Goal: Complete application form

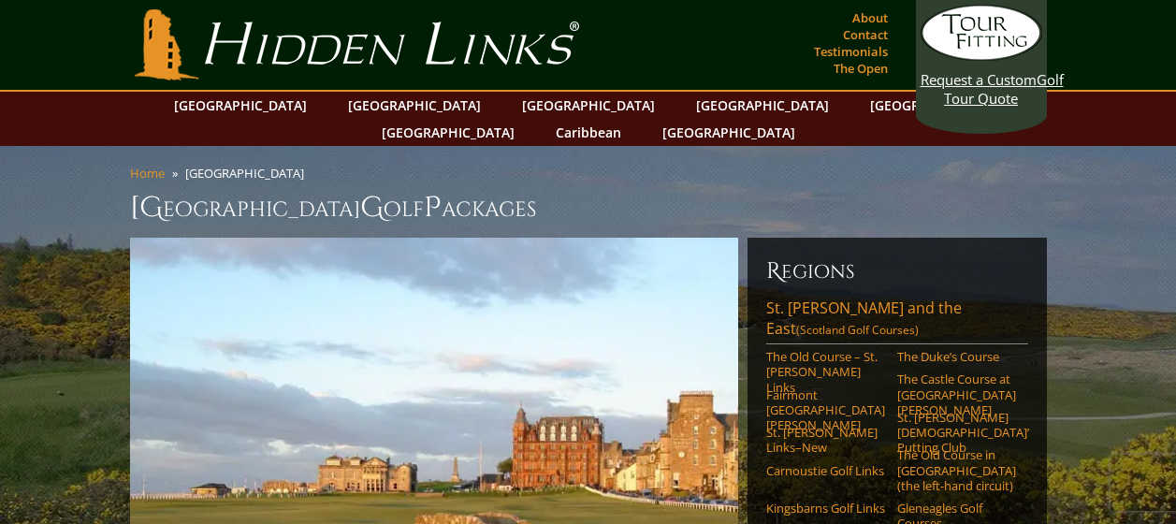
scroll to position [94, 0]
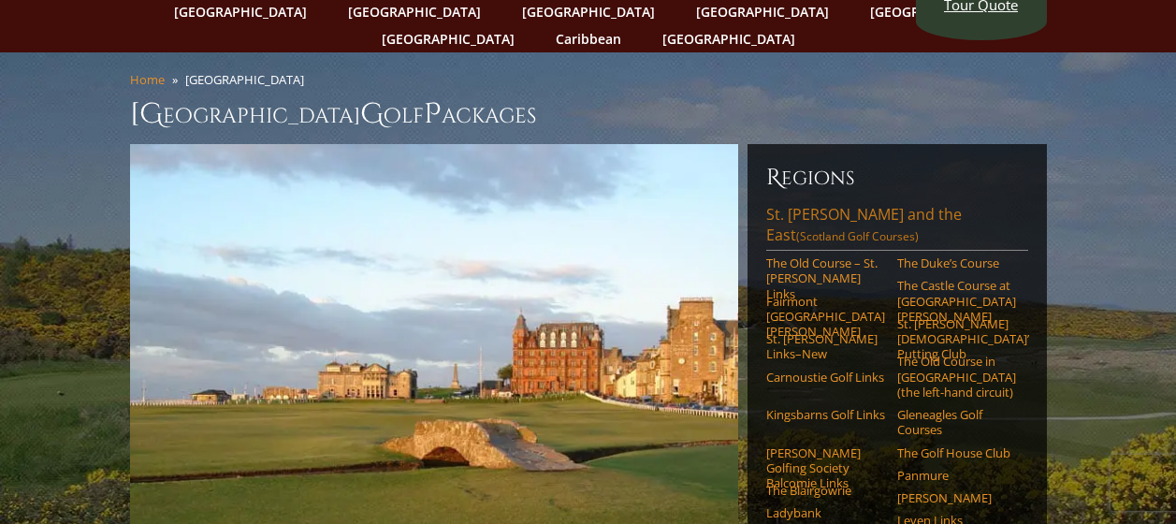
click at [899, 204] on link "St. Andrews and the East (Scotland Golf Courses)" at bounding box center [897, 227] width 262 height 47
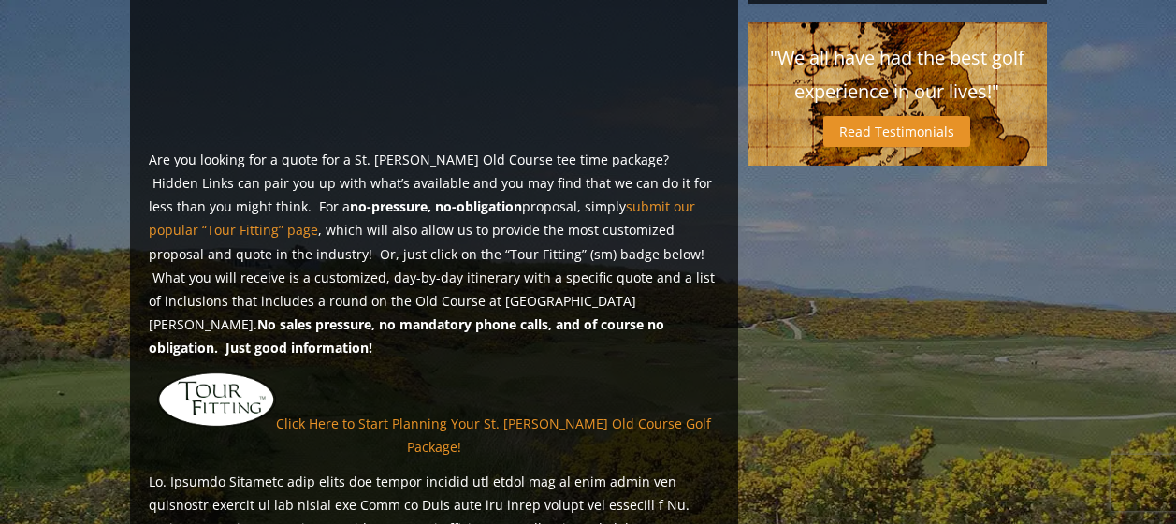
scroll to position [1403, 0]
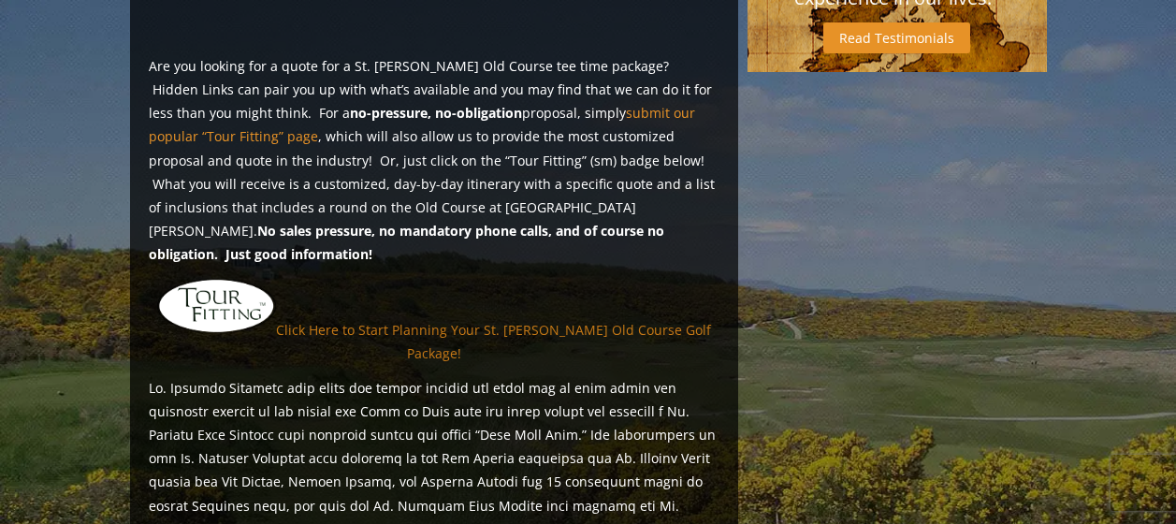
click at [525, 320] on link "Click Here to Start Planning Your St. [PERSON_NAME] Old Course Golf Package!" at bounding box center [493, 340] width 435 height 41
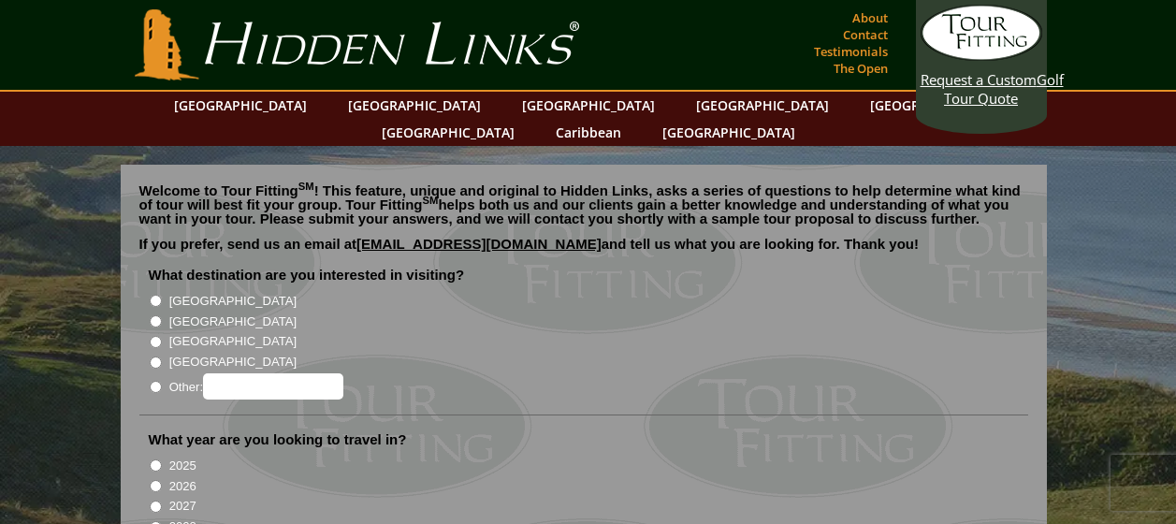
click at [153, 315] on input "[GEOGRAPHIC_DATA]" at bounding box center [156, 321] width 12 height 12
radio input "true"
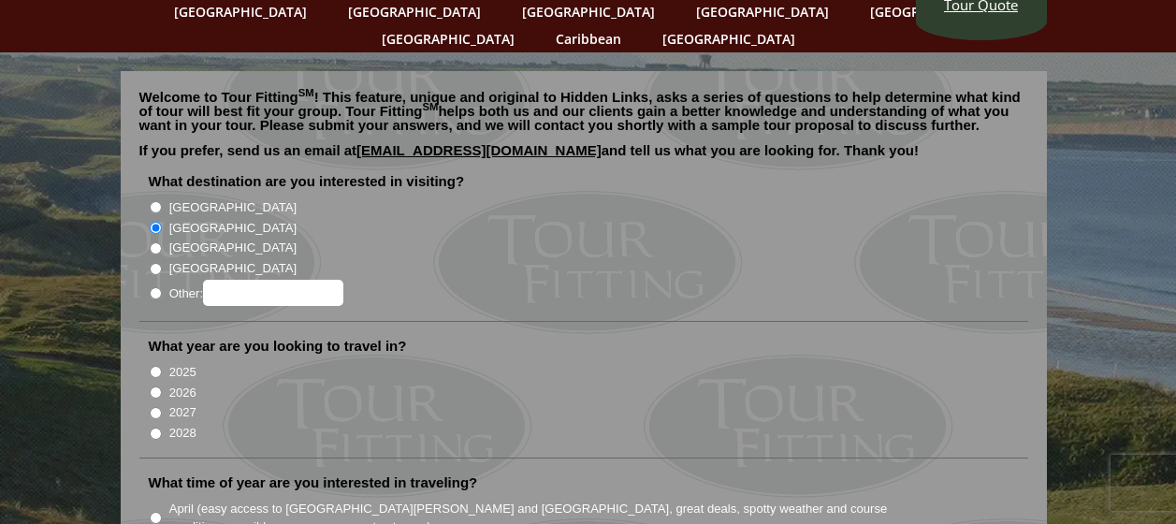
click at [152, 386] on input "2026" at bounding box center [156, 392] width 12 height 12
radio input "true"
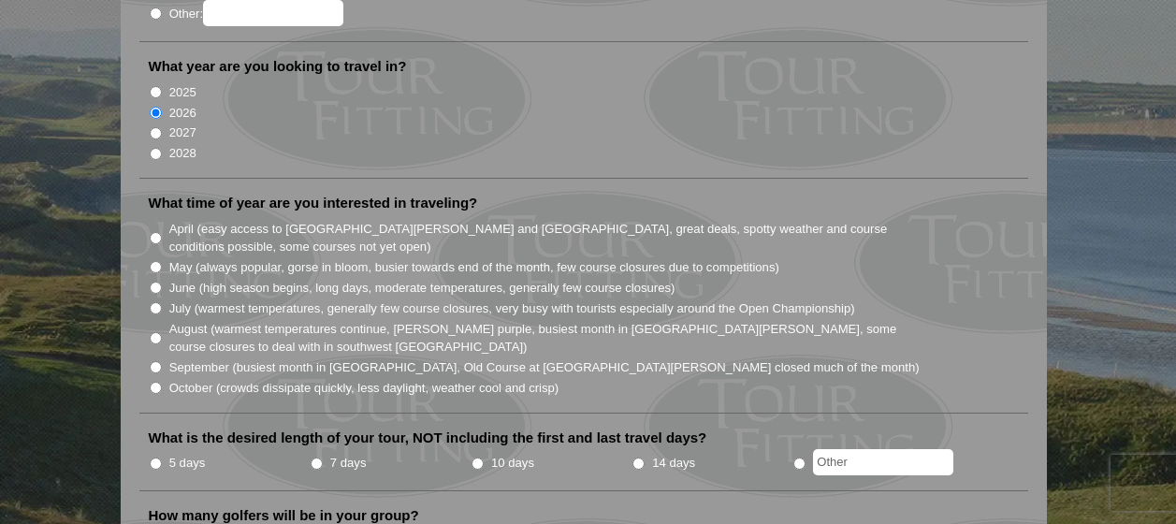
scroll to position [374, 0]
click at [154, 281] on input "June (high season begins, long days, moderate temperatures, generally few cours…" at bounding box center [156, 287] width 12 height 12
radio input "true"
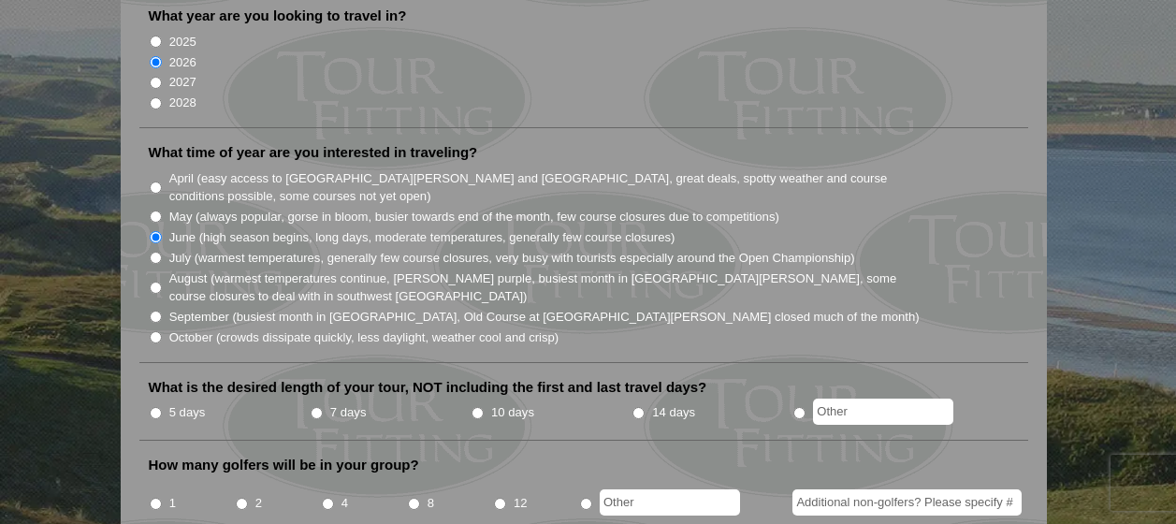
scroll to position [468, 0]
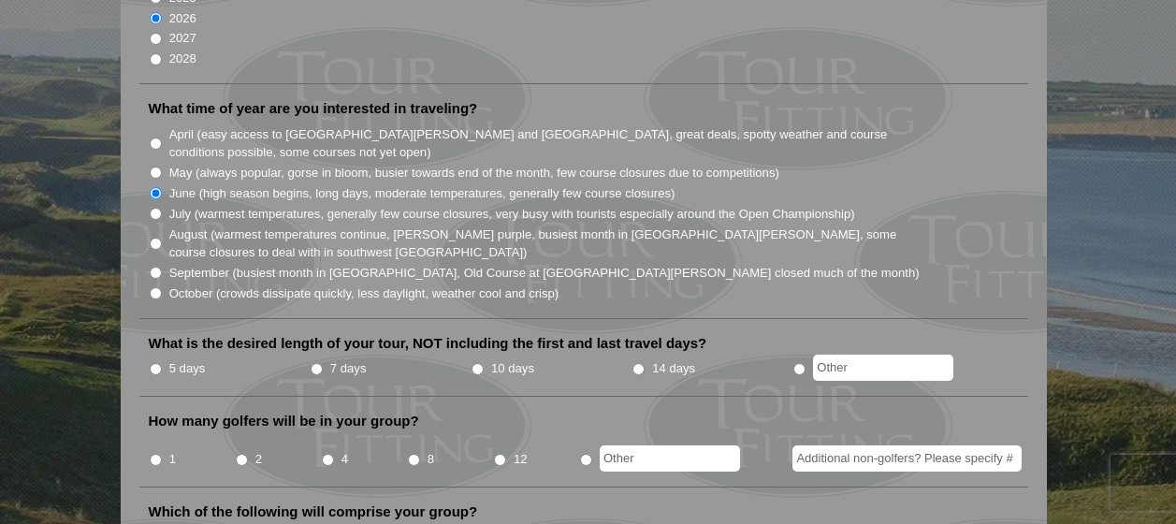
click at [153, 363] on input "5 days" at bounding box center [156, 369] width 12 height 12
radio input "true"
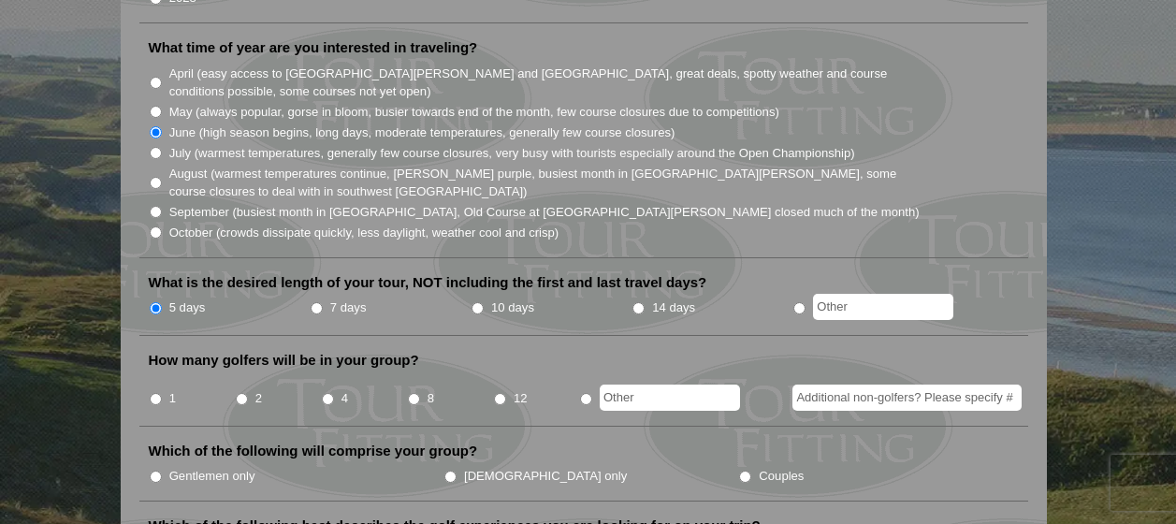
scroll to position [561, 0]
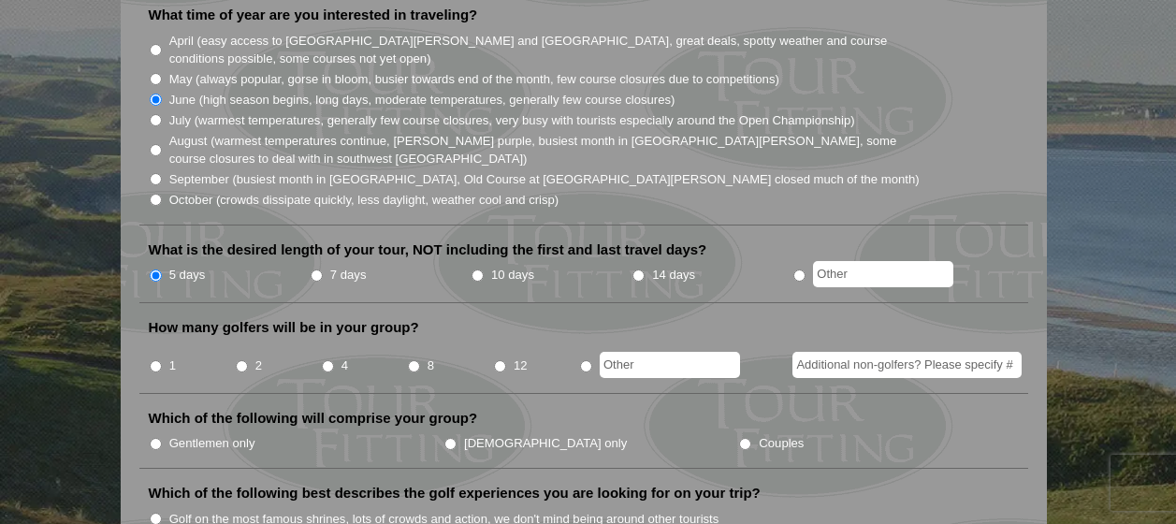
click at [156, 360] on input "1" at bounding box center [156, 366] width 12 height 12
radio input "true"
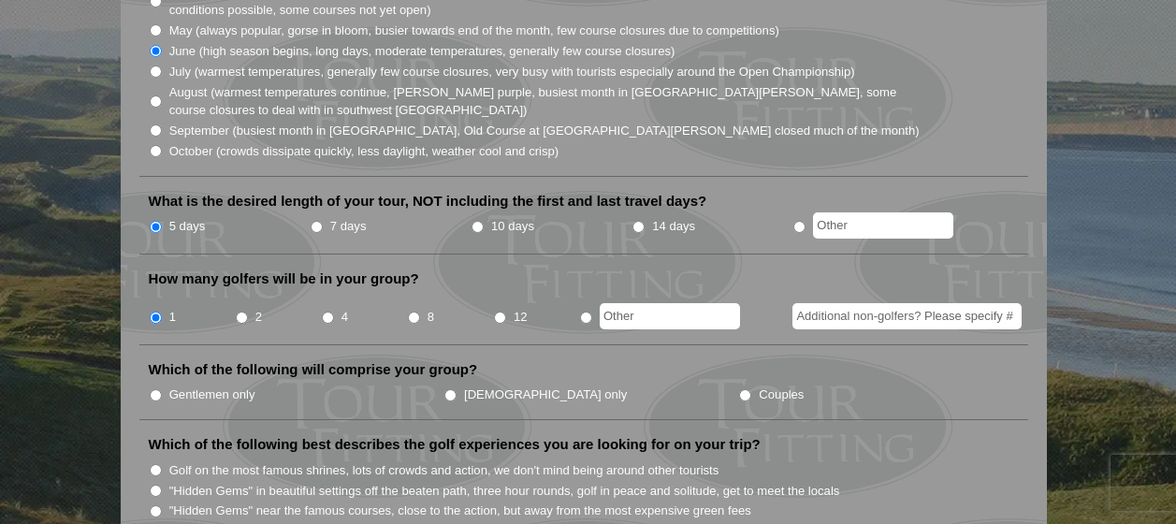
scroll to position [655, 0]
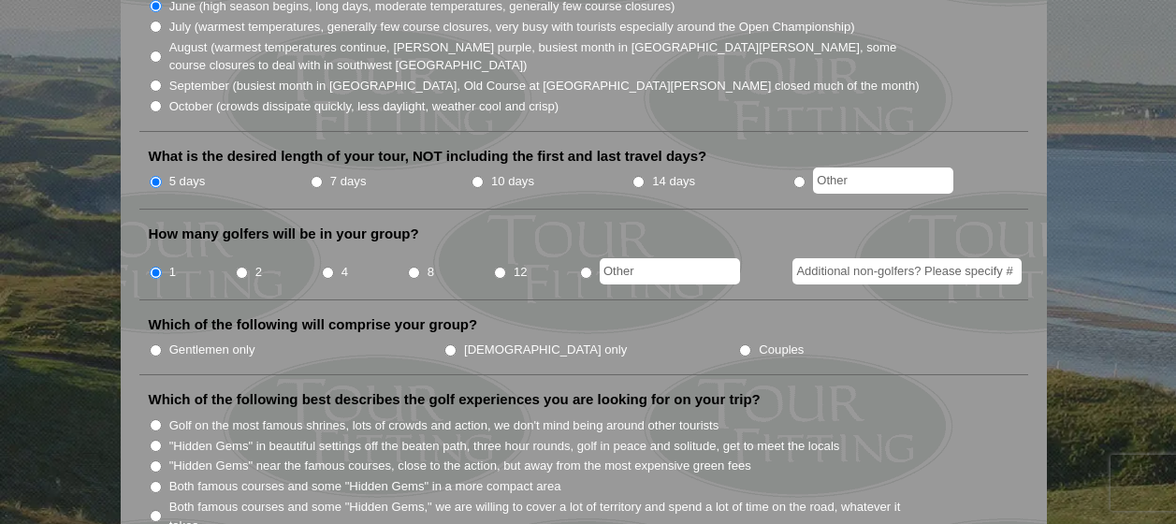
click at [845, 258] on input "Additional non-golfers? Please specify #" at bounding box center [906, 271] width 229 height 26
type input "1"
click at [739, 344] on input "Couples" at bounding box center [745, 350] width 12 height 12
radio input "true"
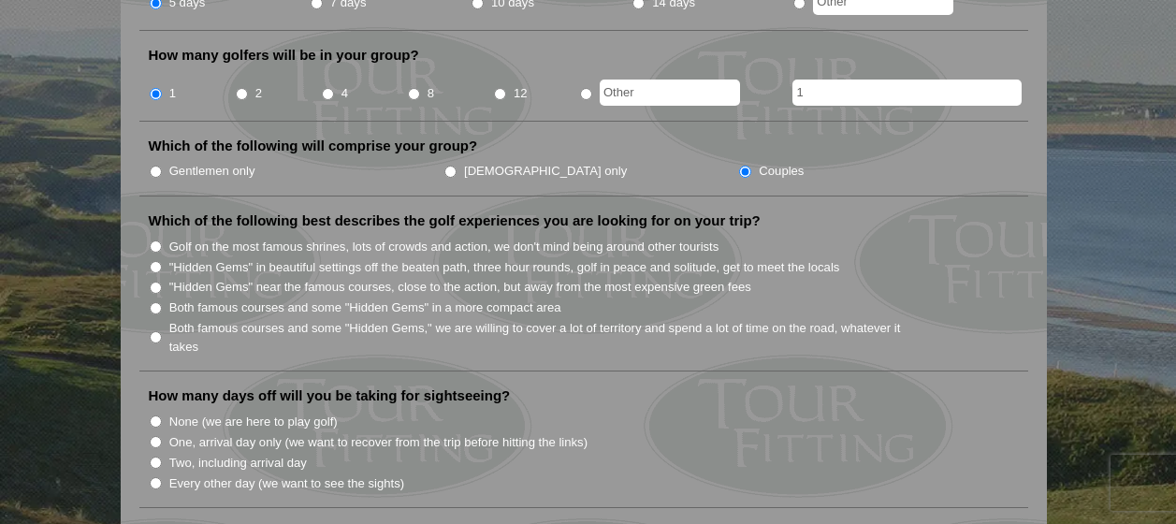
scroll to position [842, 0]
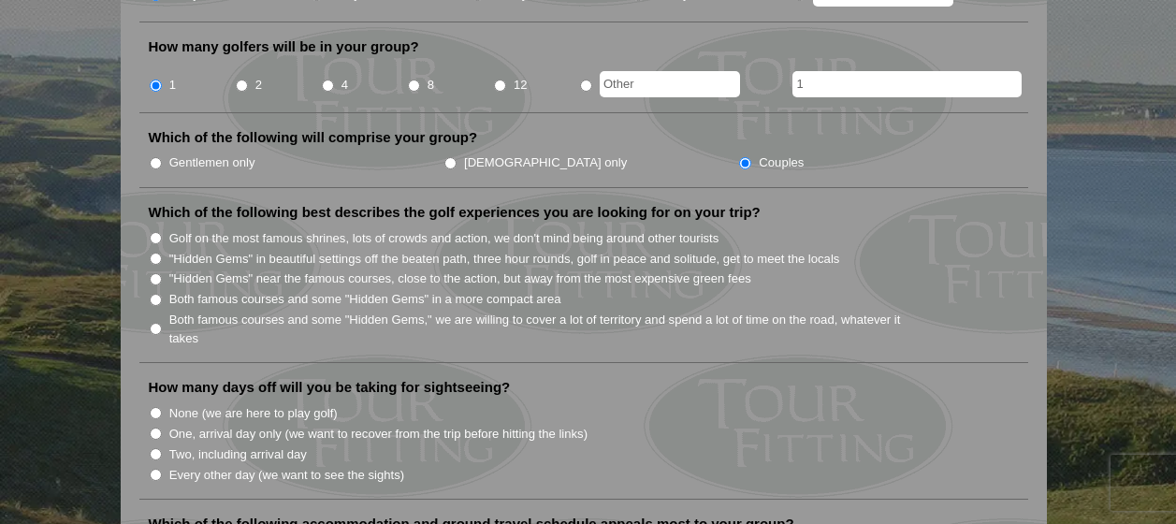
click at [156, 232] on input "Golf on the most famous shrines, lots of crowds and action, we don't mind being…" at bounding box center [156, 238] width 12 height 12
radio input "true"
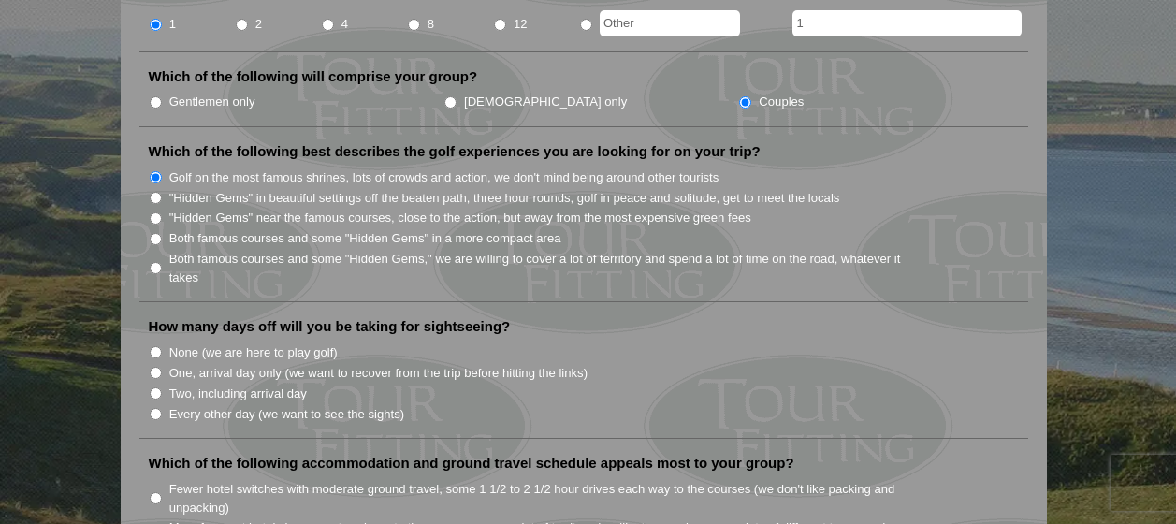
scroll to position [935, 0]
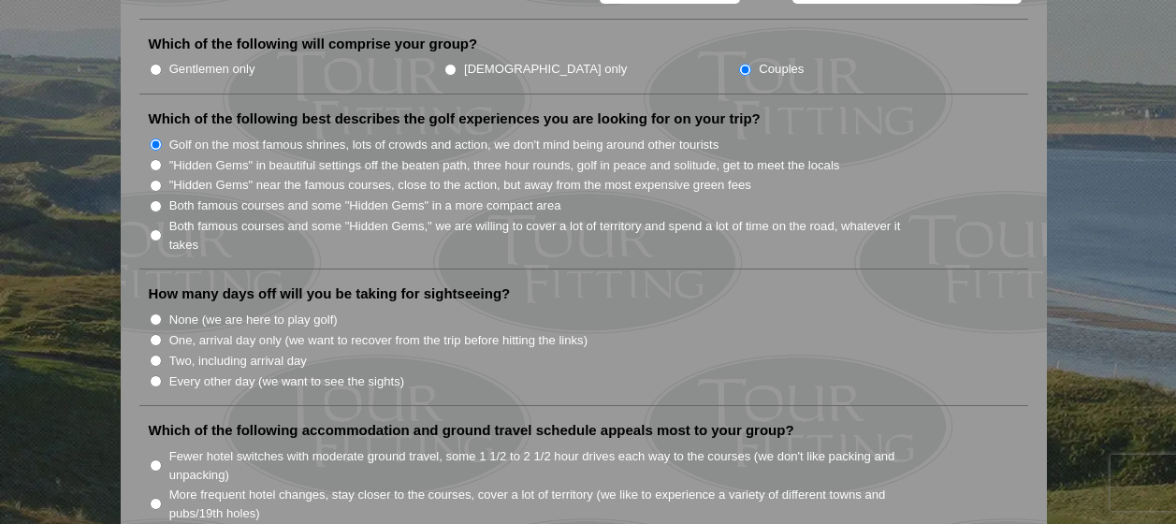
click at [156, 375] on input "Every other day (we want to see the sights)" at bounding box center [156, 381] width 12 height 12
radio input "true"
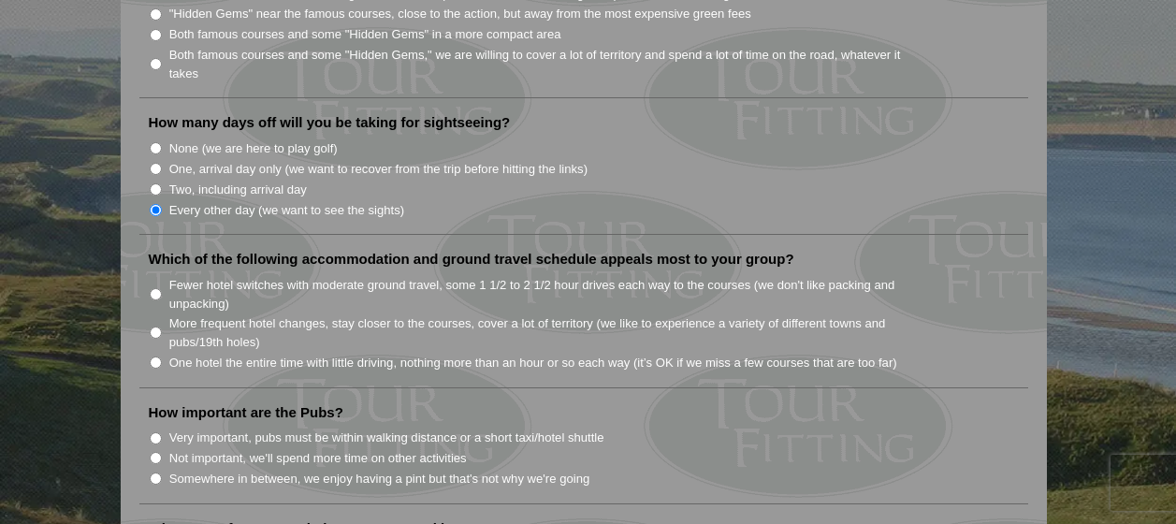
scroll to position [1123, 0]
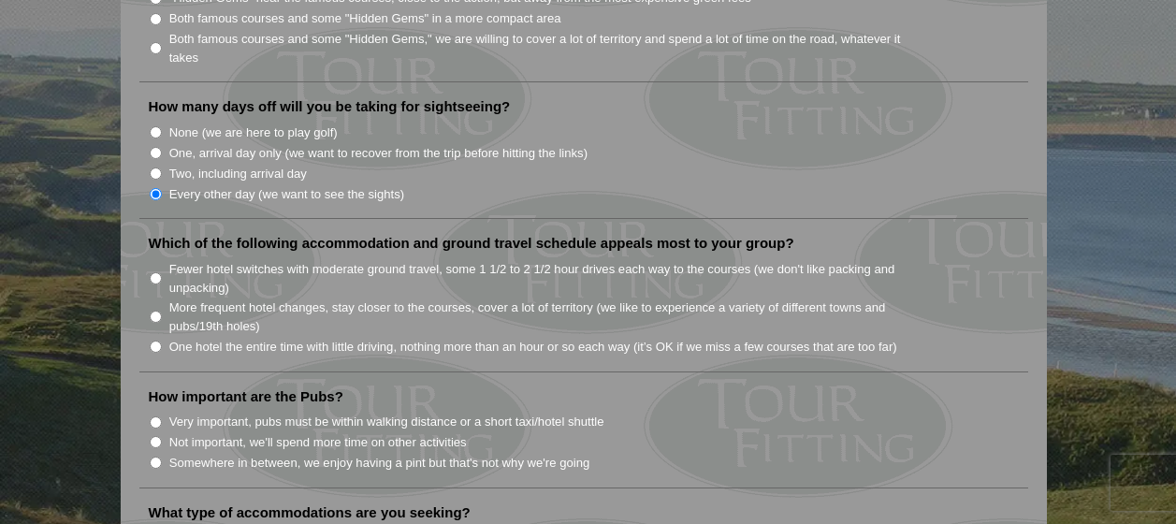
click at [155, 272] on input "Fewer hotel switches with moderate ground travel, some 1 1/2 to 2 1/2 hour driv…" at bounding box center [156, 278] width 12 height 12
radio input "true"
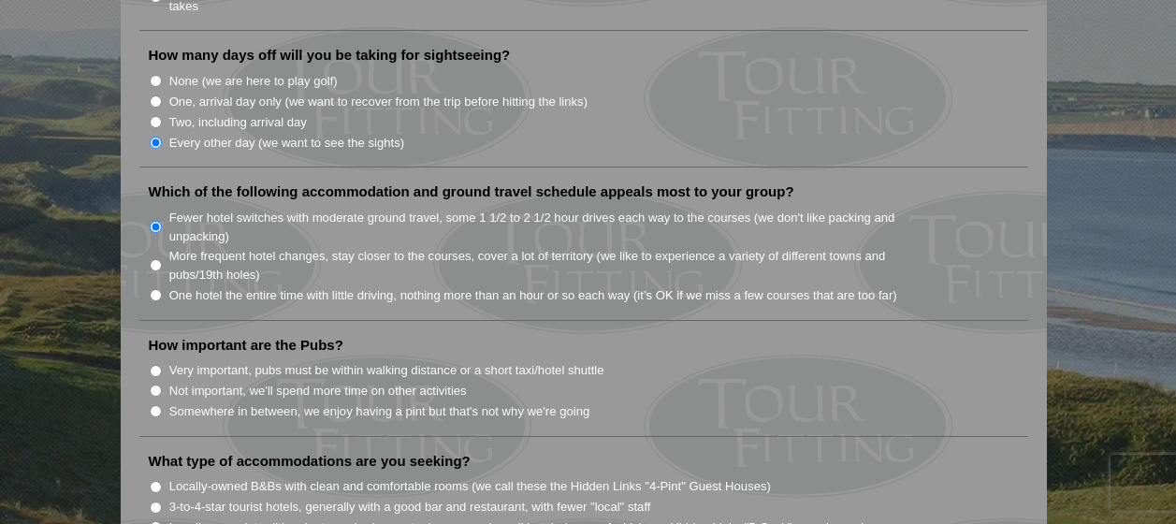
scroll to position [1216, 0]
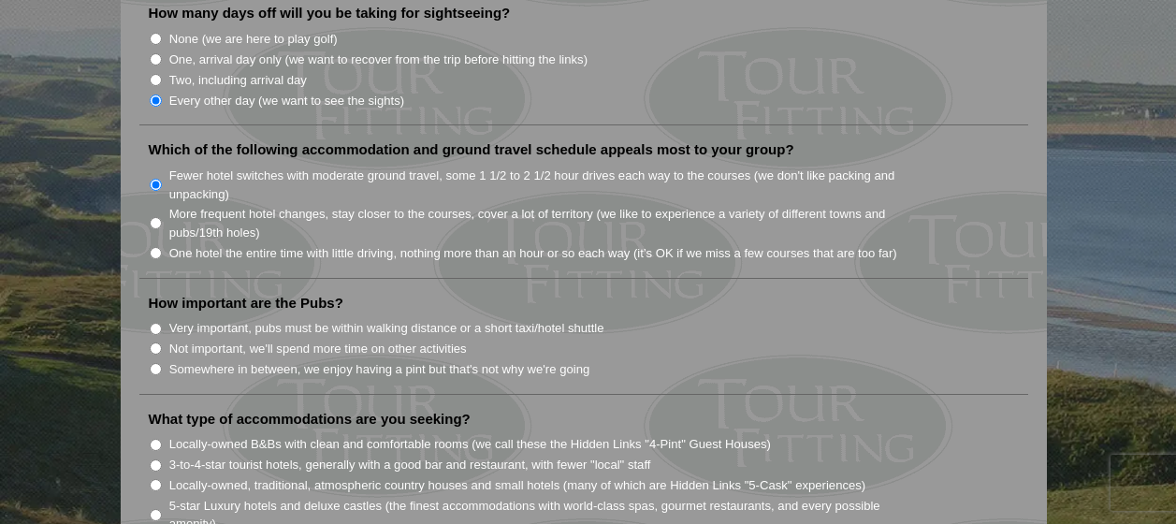
click at [155, 363] on input "Somewhere in between, we enjoy having a pint but that's not why we're going" at bounding box center [156, 369] width 12 height 12
radio input "true"
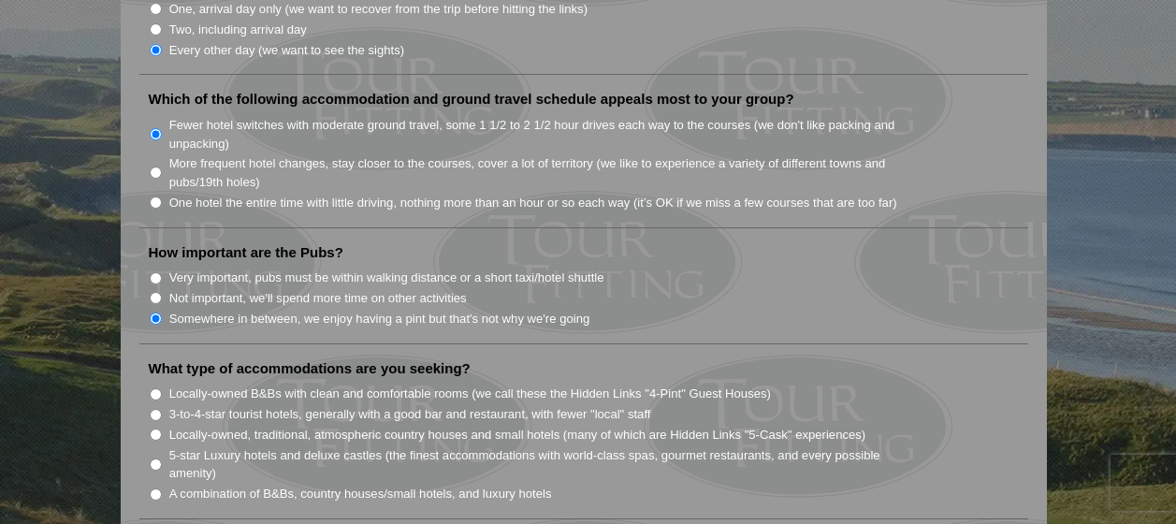
scroll to position [1403, 0]
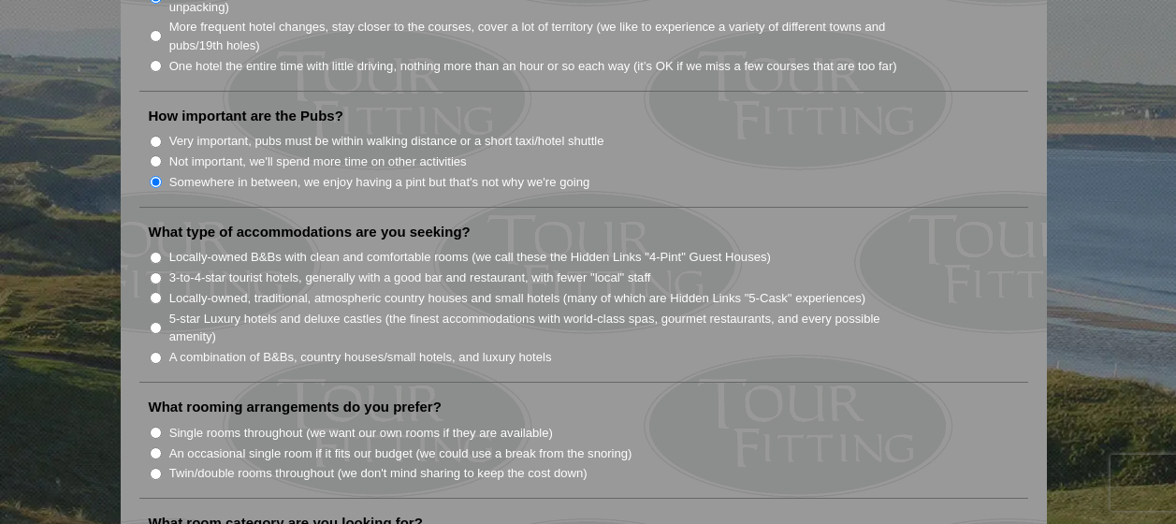
click at [158, 272] on input "3-to-4-star tourist hotels, generally with a good bar and restaurant, with fewe…" at bounding box center [156, 278] width 12 height 12
radio input "true"
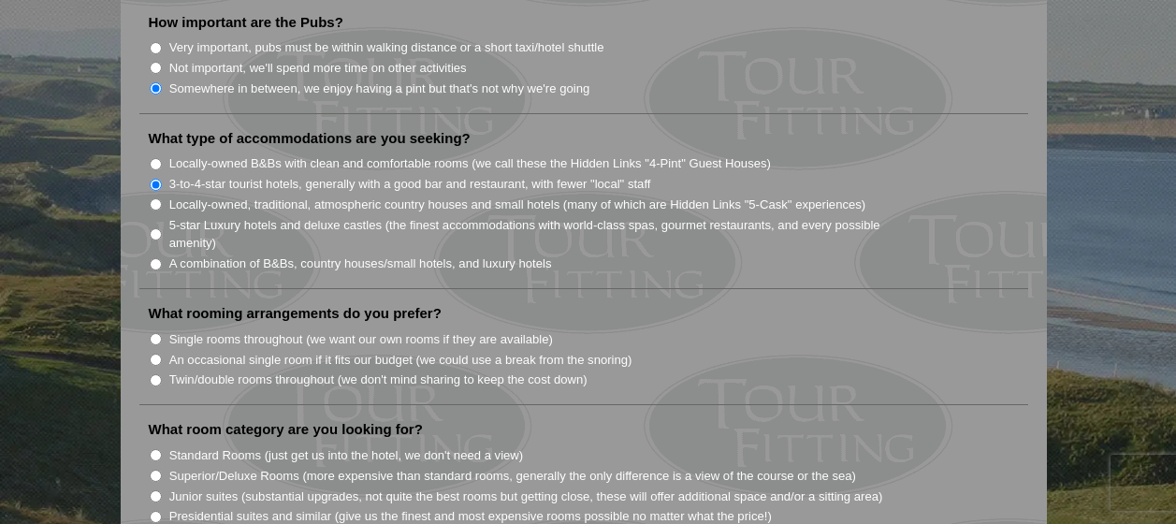
click at [151, 333] on input "Single rooms throughout (we want our own rooms if they are available)" at bounding box center [156, 339] width 12 height 12
radio input "true"
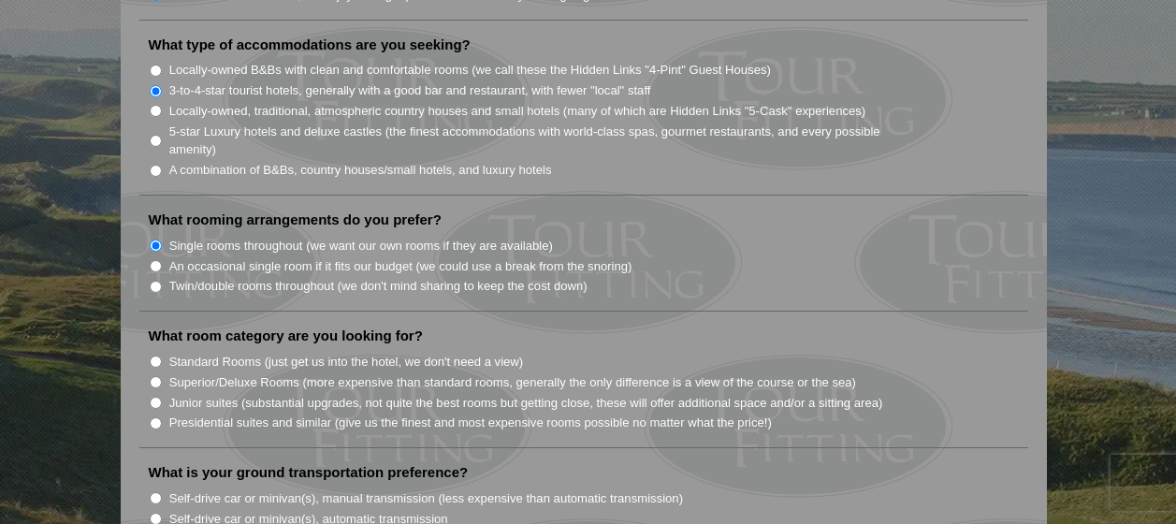
click at [154, 355] on input "Standard Rooms (just get us into the hotel, we don't need a view)" at bounding box center [156, 361] width 12 height 12
radio input "true"
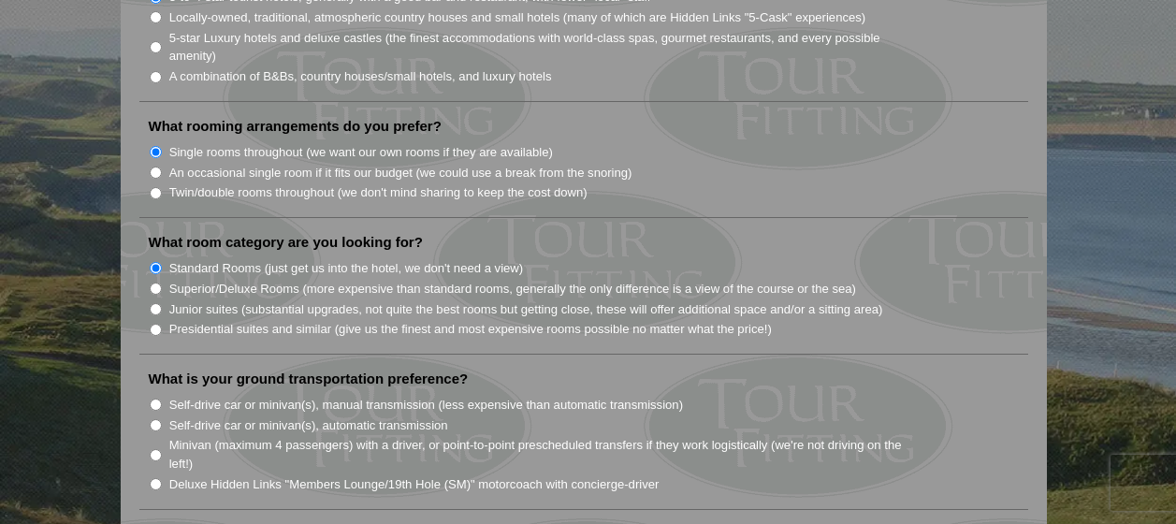
scroll to position [1777, 0]
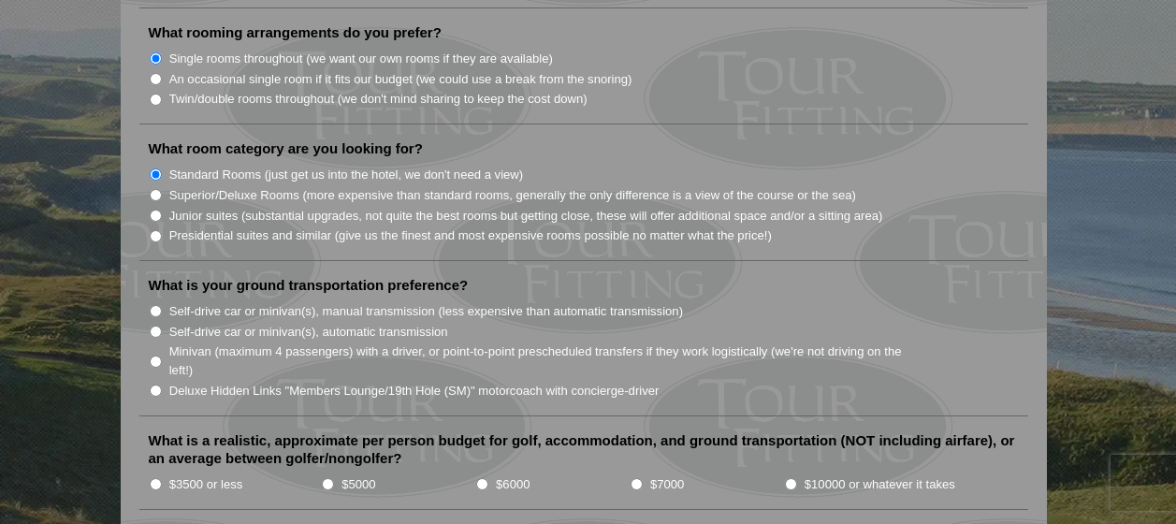
click at [156, 355] on input "Minivan (maximum 4 passengers) with a driver, or point-to-point prescheduled tr…" at bounding box center [156, 361] width 12 height 12
radio input "true"
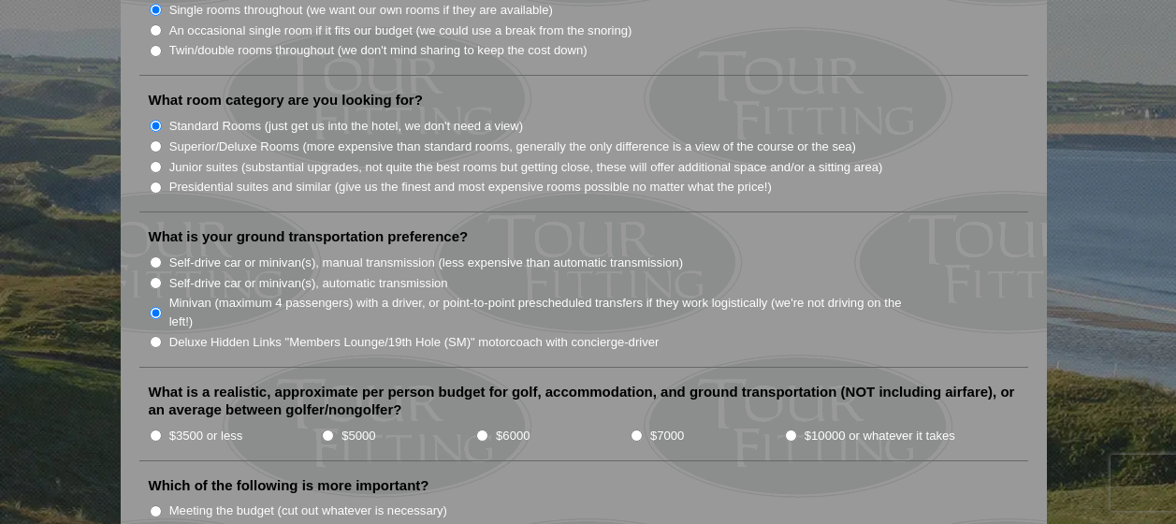
scroll to position [1871, 0]
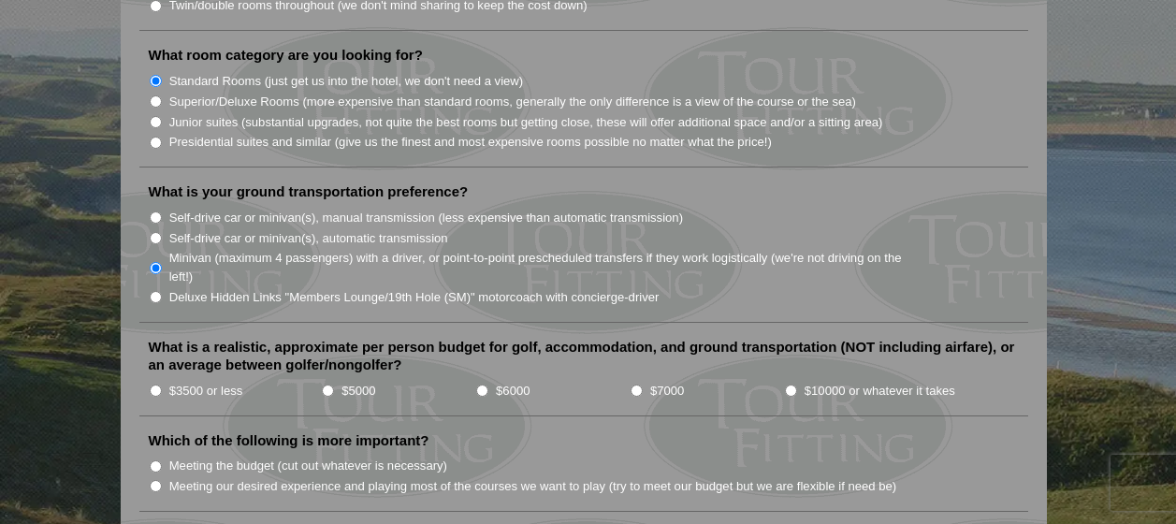
click at [330, 384] on input "$5000" at bounding box center [328, 390] width 12 height 12
radio input "true"
click at [153, 384] on input "$3500 or less" at bounding box center [156, 390] width 12 height 12
radio input "true"
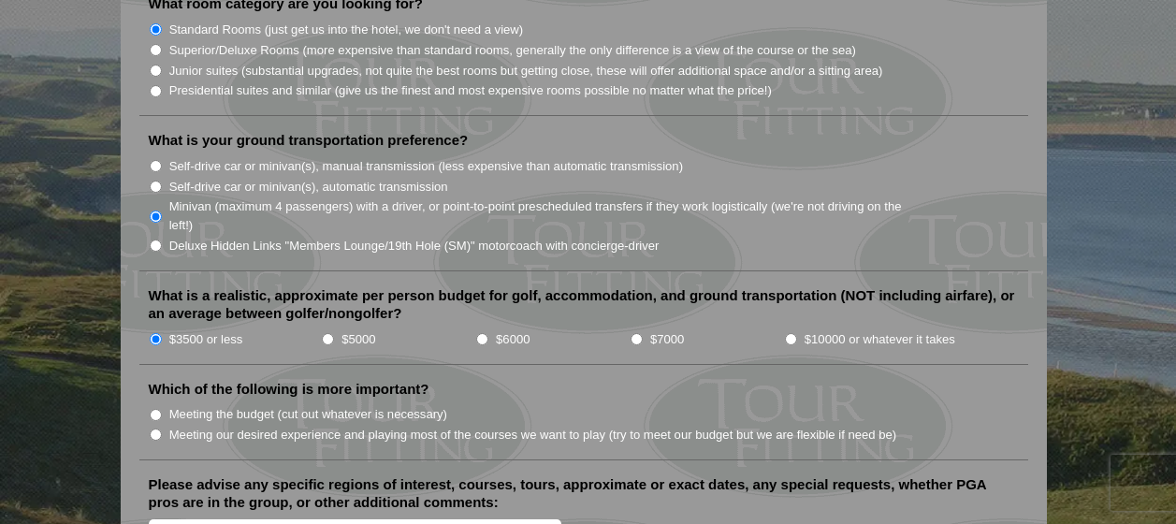
scroll to position [1964, 0]
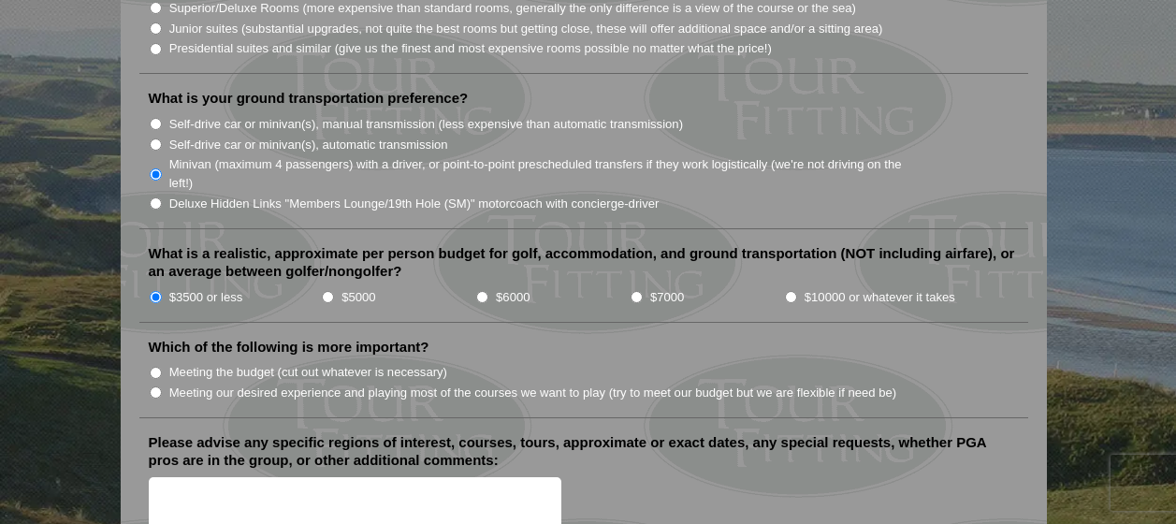
click at [332, 291] on input "$5000" at bounding box center [328, 297] width 12 height 12
radio input "true"
click at [152, 291] on input "$3500 or less" at bounding box center [156, 297] width 12 height 12
radio input "true"
click at [154, 386] on input "Meeting our desired experience and playing most of the courses we want to play …" at bounding box center [156, 392] width 12 height 12
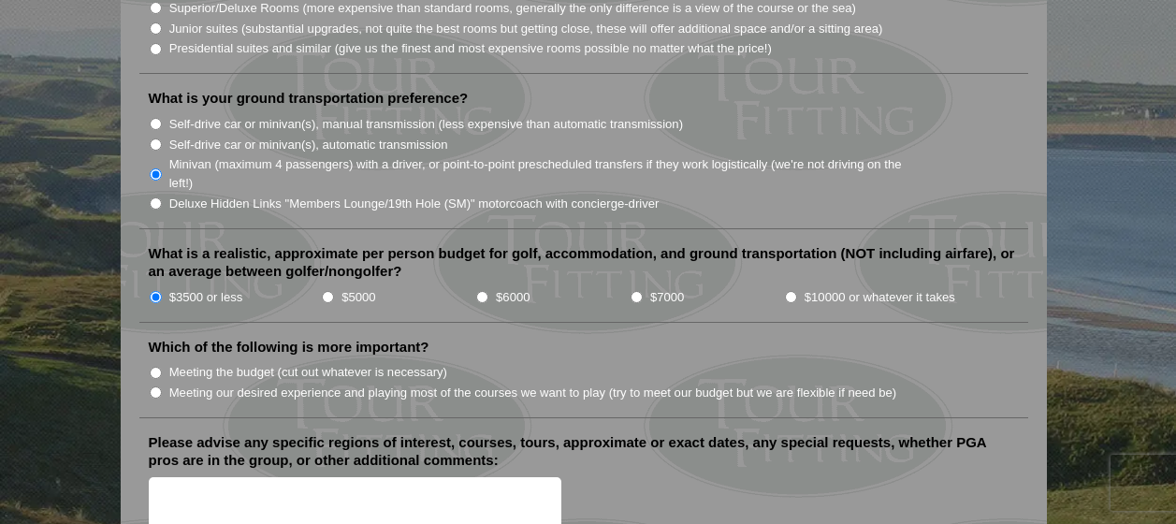
radio input "true"
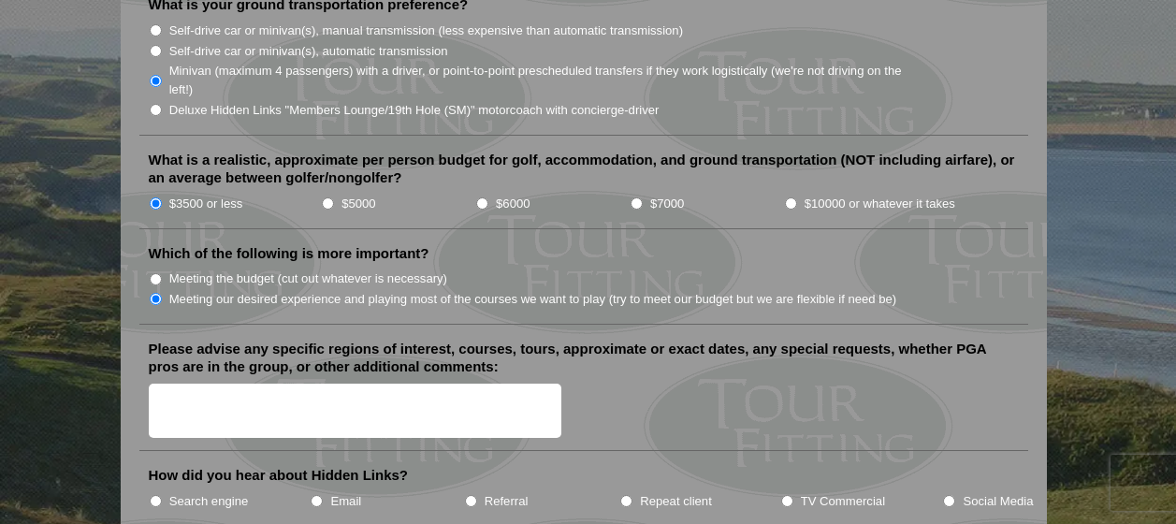
scroll to position [2152, 0]
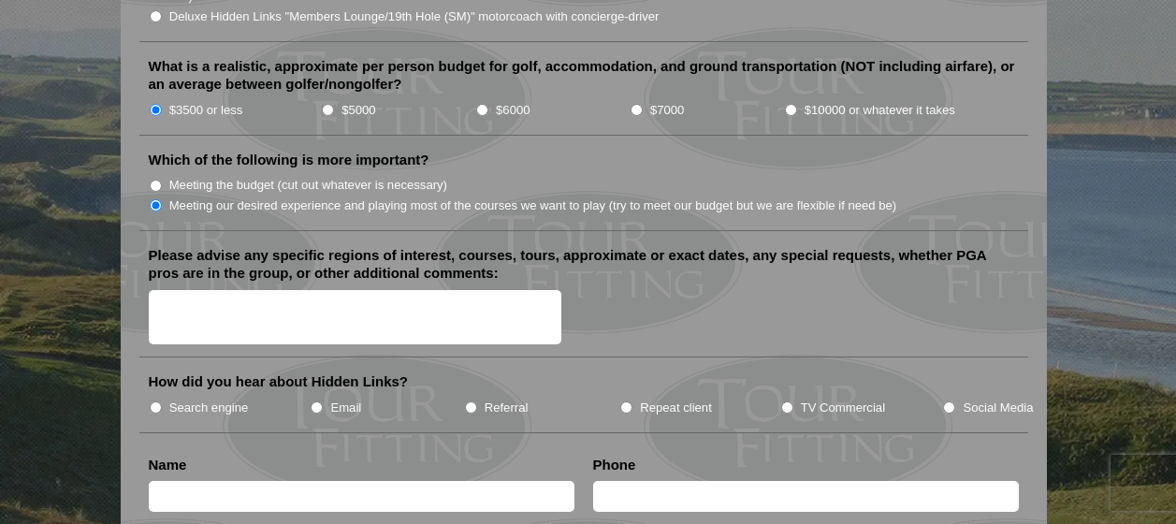
click at [790, 401] on input "TV Commercial" at bounding box center [787, 407] width 12 height 12
radio input "true"
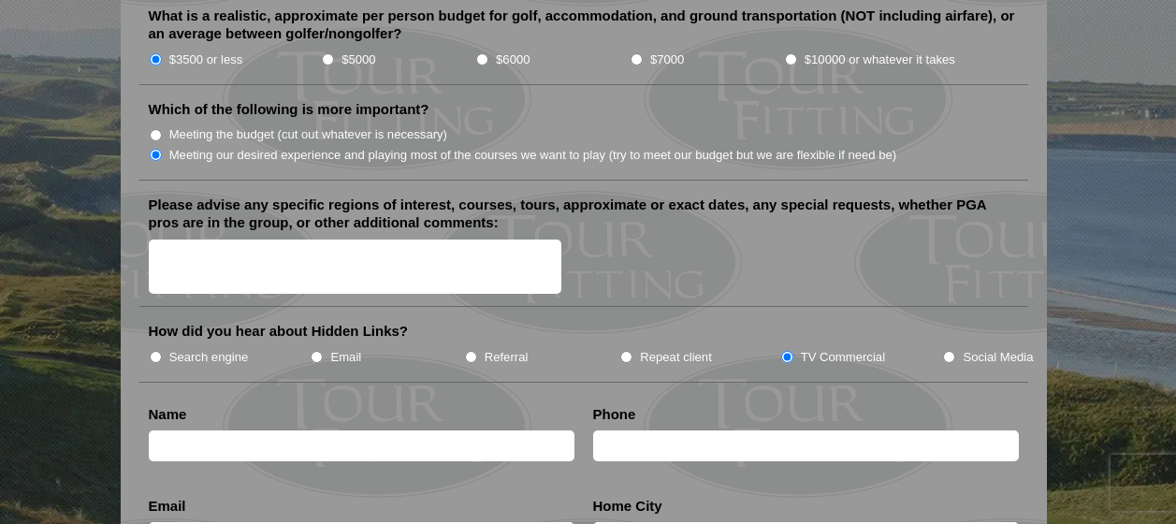
scroll to position [2245, 0]
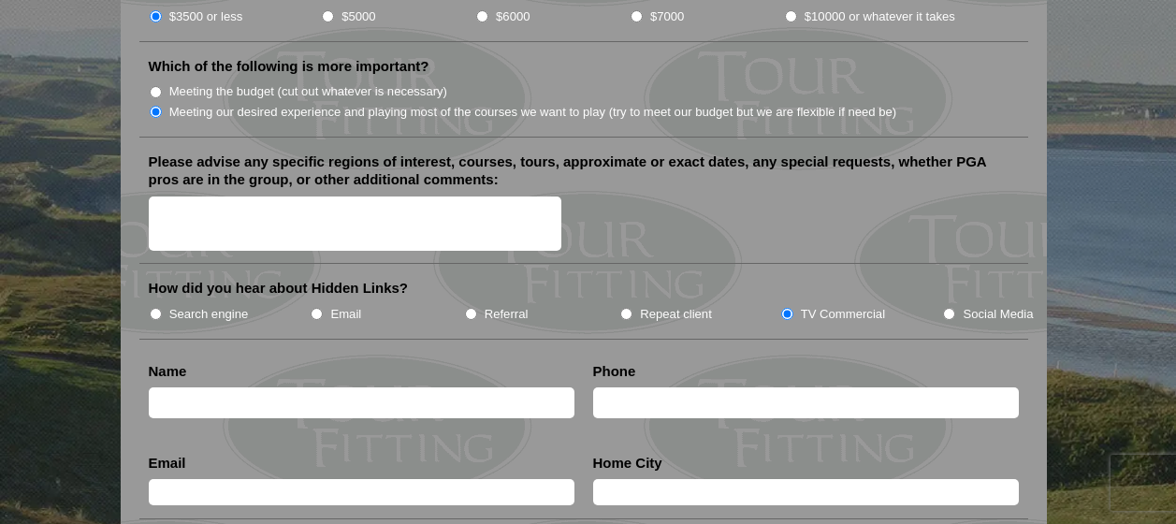
click at [210, 387] on input "text" at bounding box center [362, 402] width 426 height 31
type input "Mark Spitale"
click at [673, 387] on input "text" at bounding box center [806, 402] width 426 height 31
type input ","
type input "mark@markspitale.com"
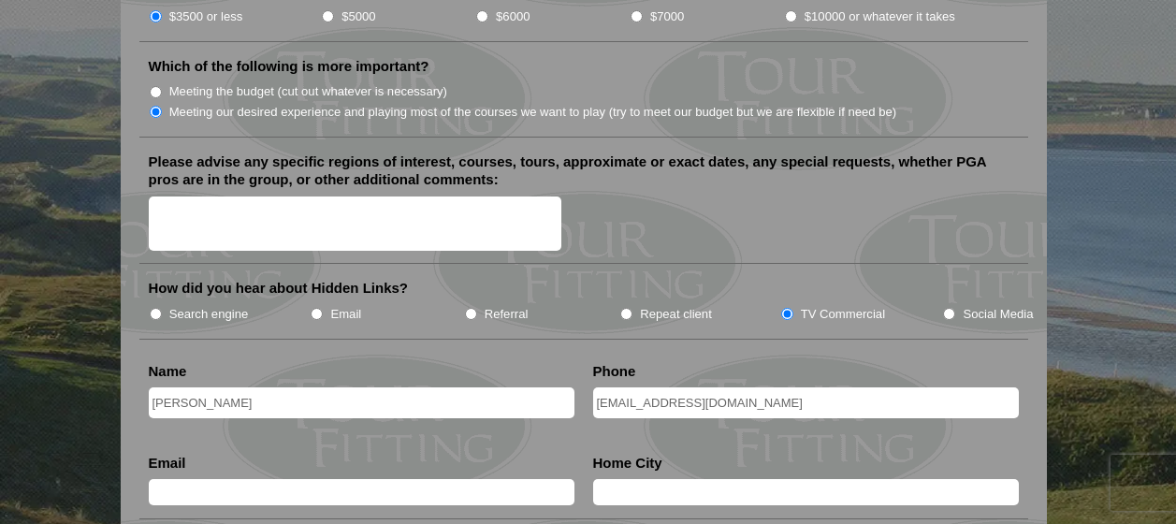
scroll to position [2339, 0]
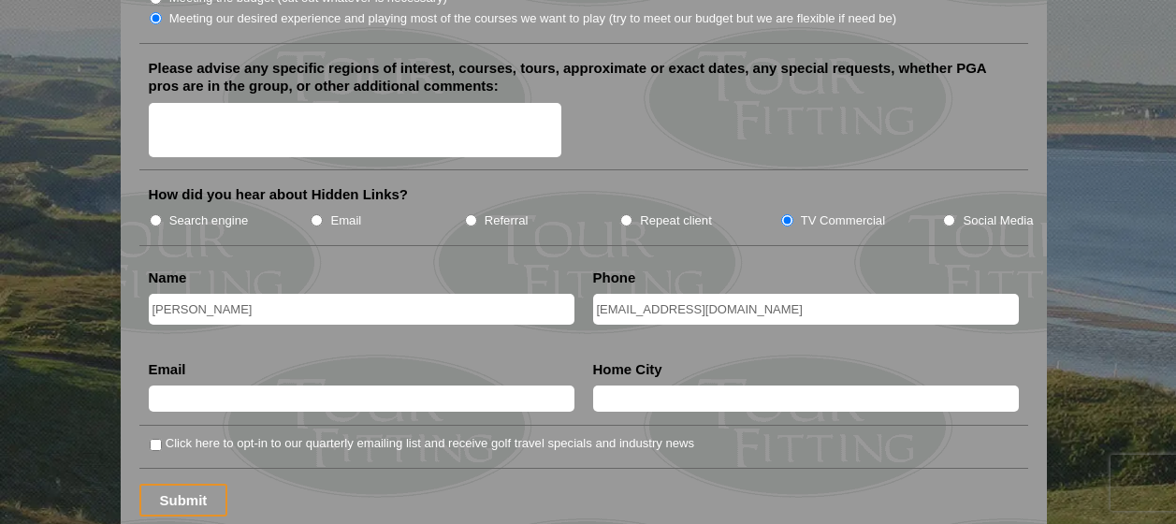
drag, startPoint x: 728, startPoint y: 284, endPoint x: 564, endPoint y: 294, distance: 164.0
click at [240, 385] on input "text" at bounding box center [362, 398] width 426 height 26
paste input "mark@markspitale.com"
type input "mark@markspitale.com"
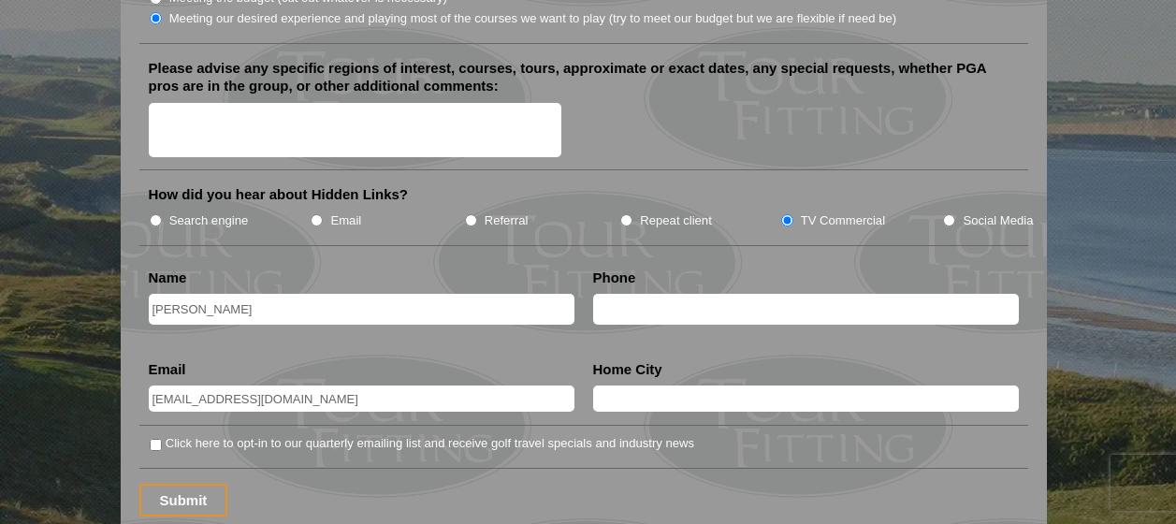
click at [674, 294] on input "text" at bounding box center [806, 309] width 426 height 31
type input "3016060733"
click at [663, 385] on input "text" at bounding box center [806, 398] width 426 height 26
click at [623, 385] on input "Fredrick MD" at bounding box center [806, 398] width 426 height 26
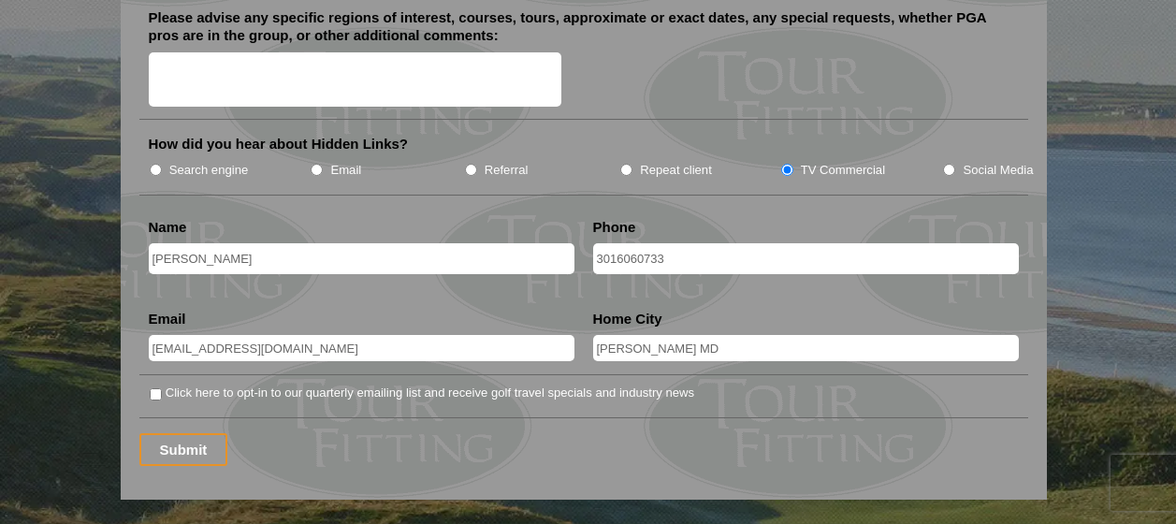
scroll to position [2432, 0]
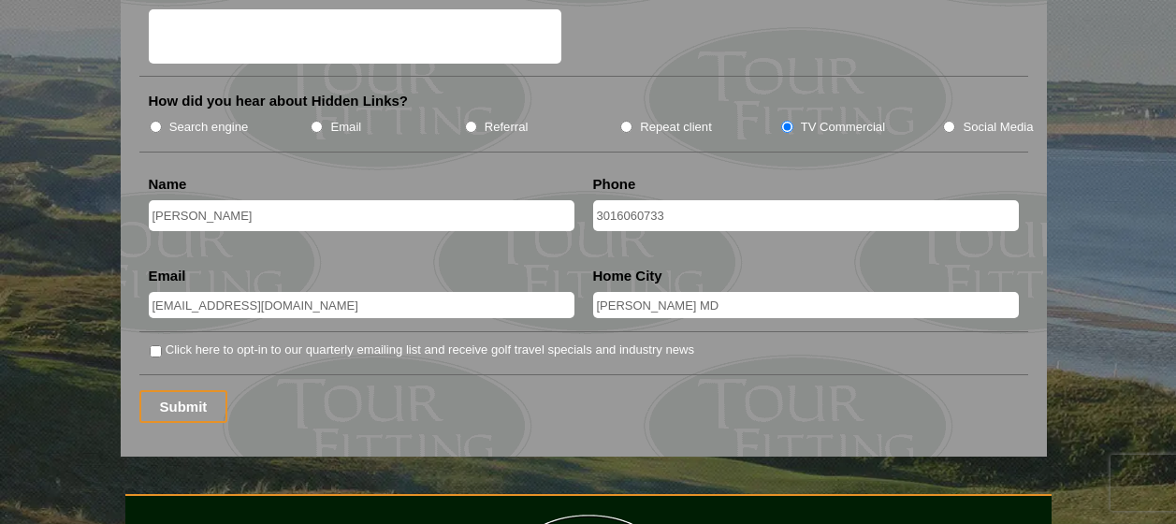
type input "Frederick MD"
click at [155, 345] on input "Click here to opt-in to our quarterly emailing list and receive golf travel spe…" at bounding box center [156, 351] width 12 height 12
checkbox input "true"
click at [174, 390] on input "Submit" at bounding box center [183, 406] width 89 height 33
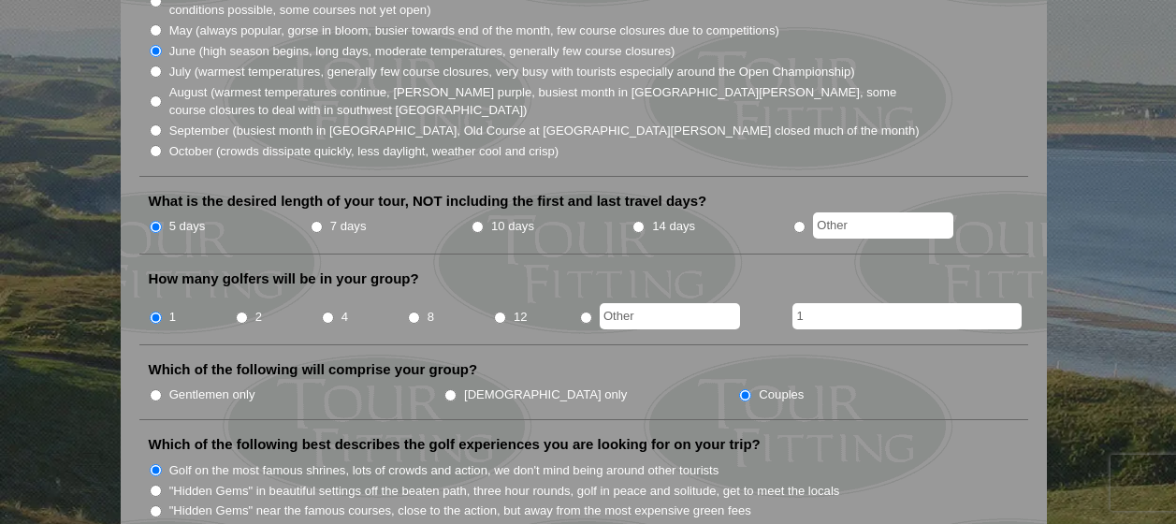
scroll to position [655, 0]
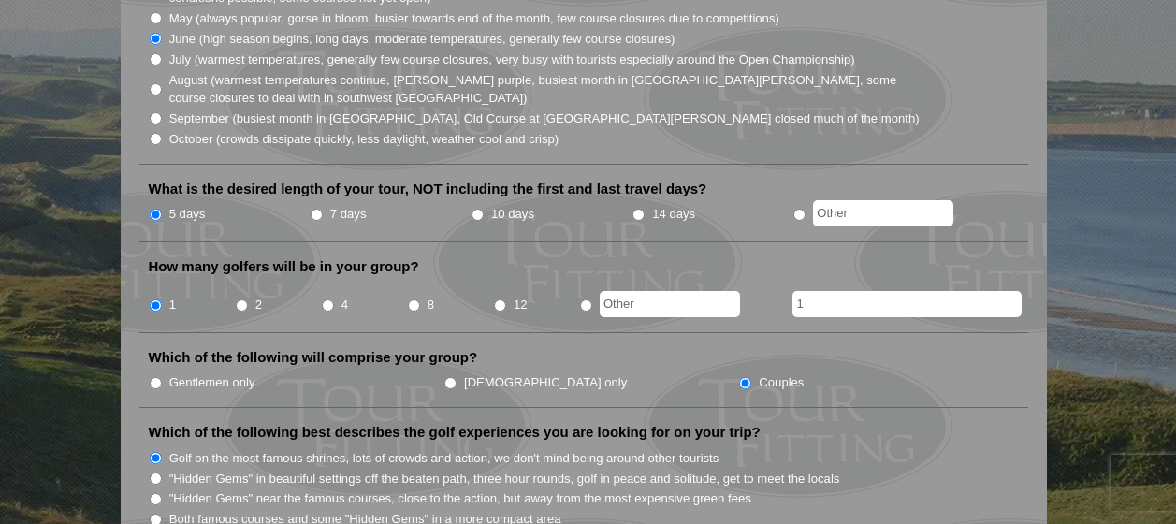
click at [587, 299] on input "radio" at bounding box center [586, 305] width 12 height 12
radio input "true"
click at [156, 299] on input "1" at bounding box center [156, 305] width 12 height 12
radio input "true"
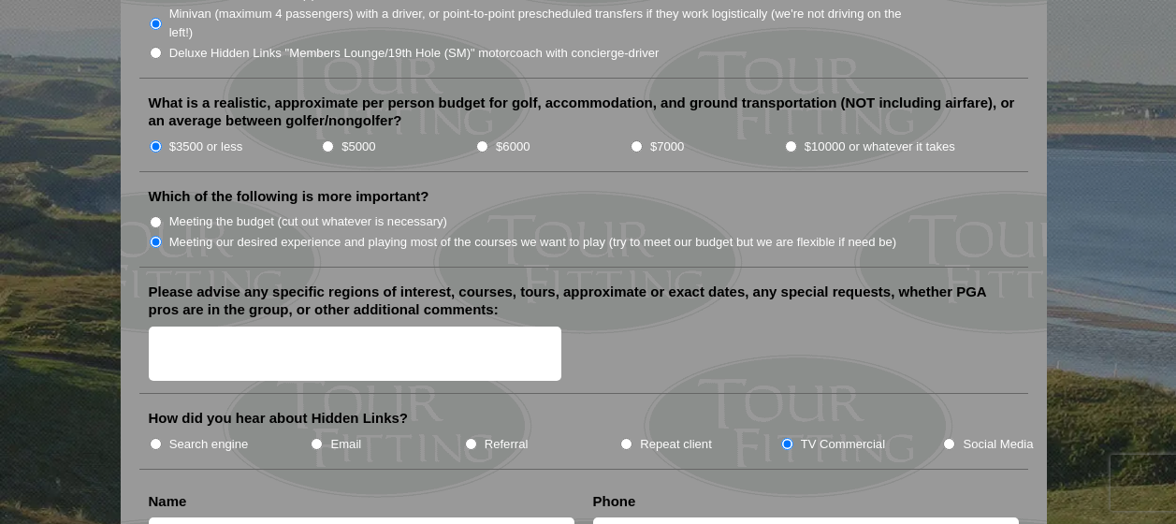
scroll to position [2152, 0]
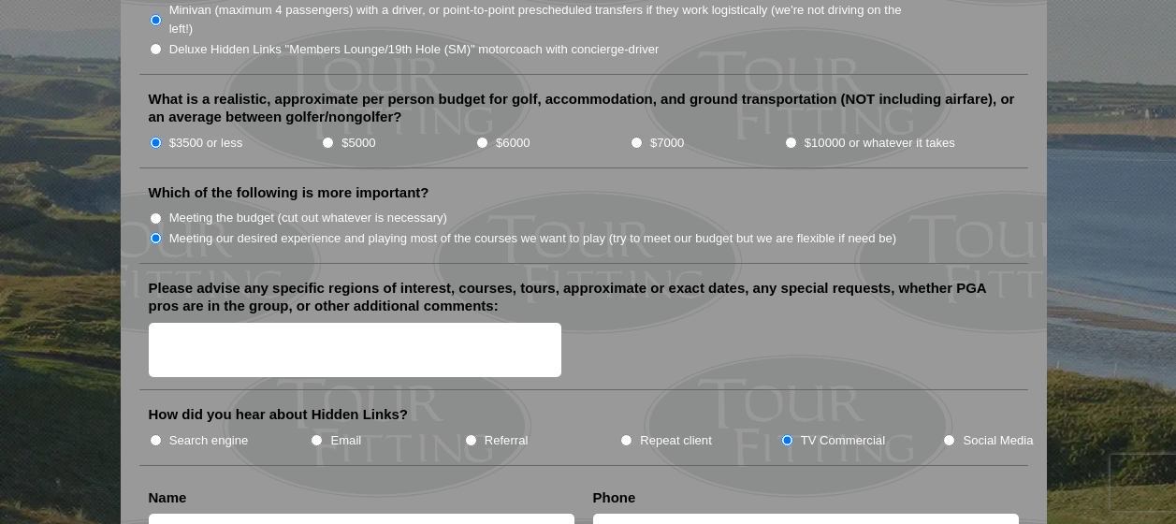
click at [208, 323] on textarea "Please advise any specific regions of interest, courses, tours, approximate or …" at bounding box center [355, 350] width 413 height 55
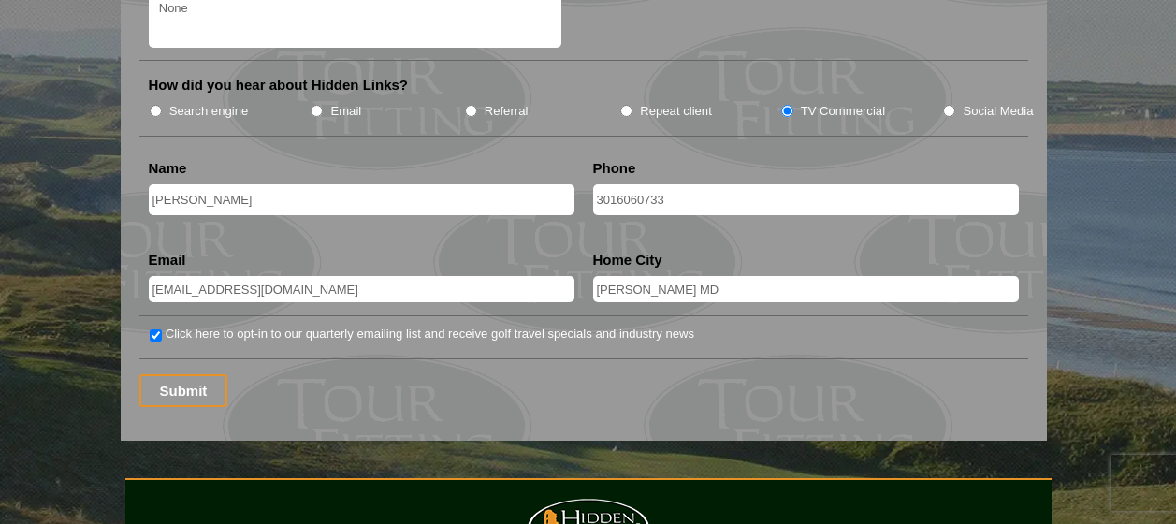
scroll to position [2526, 0]
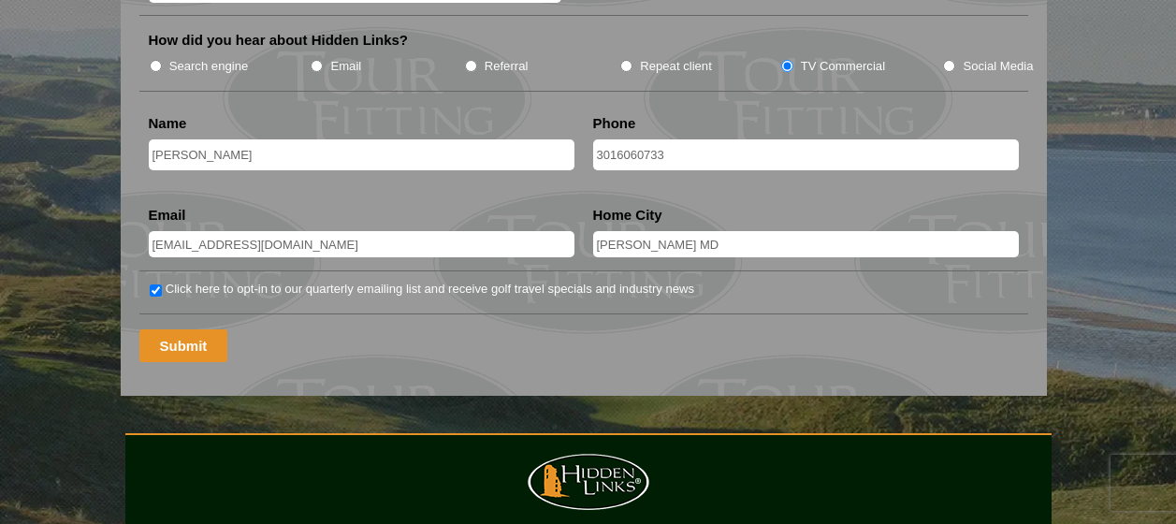
type textarea "None"
click at [163, 329] on input "Submit" at bounding box center [183, 345] width 89 height 33
